Goal: Find specific page/section: Find specific page/section

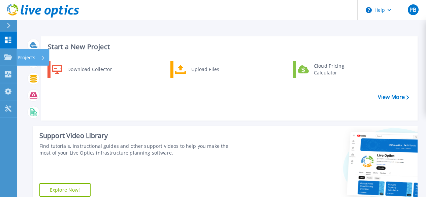
click at [11, 62] on link "Projects Projects" at bounding box center [8, 57] width 17 height 17
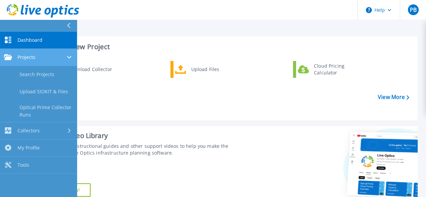
click at [27, 59] on span "Projects" at bounding box center [27, 57] width 18 height 6
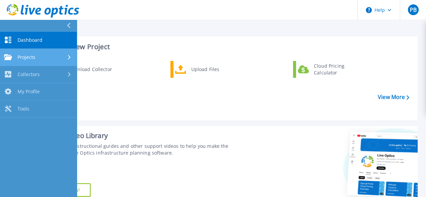
click at [30, 61] on link "Projects Projects" at bounding box center [38, 57] width 77 height 17
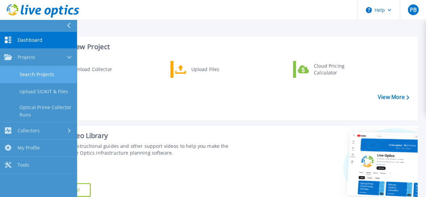
click at [38, 74] on link "Search Projects" at bounding box center [38, 74] width 77 height 17
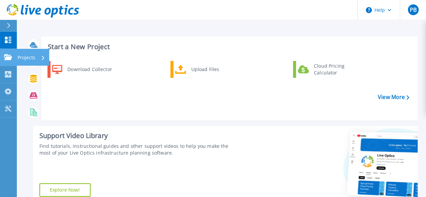
click at [6, 56] on icon at bounding box center [8, 57] width 8 height 6
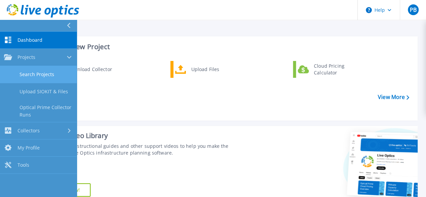
click at [26, 70] on link "Search Projects" at bounding box center [38, 74] width 77 height 17
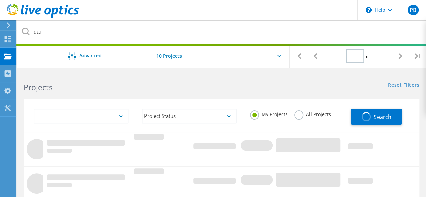
type input "1"
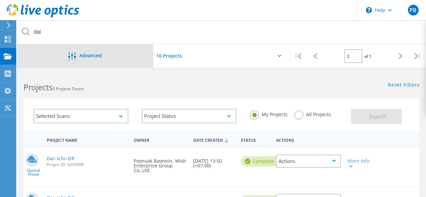
click at [48, 50] on div "Advanced" at bounding box center [85, 56] width 137 height 24
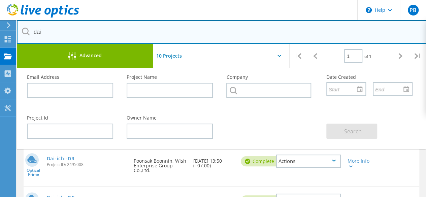
click at [52, 33] on input "dai" at bounding box center [222, 32] width 410 height 24
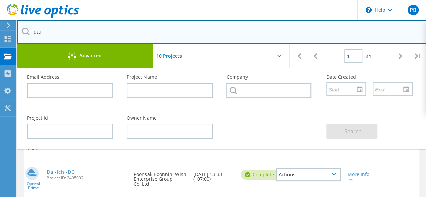
scroll to position [34, 0]
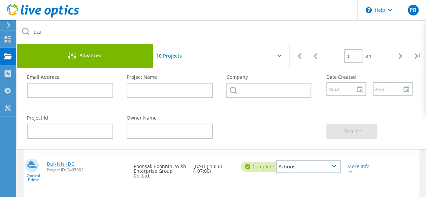
click at [64, 166] on link "Dai-ichi-DC" at bounding box center [61, 164] width 28 height 5
